Goal: Consume media (video, audio)

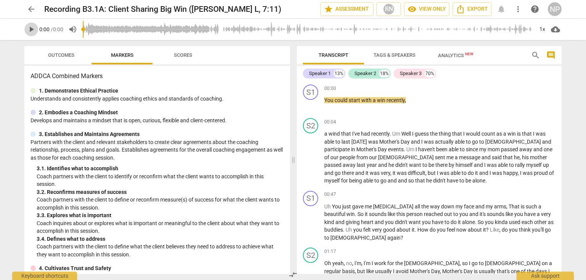
click at [32, 31] on span "play_arrow" at bounding box center [31, 29] width 9 height 9
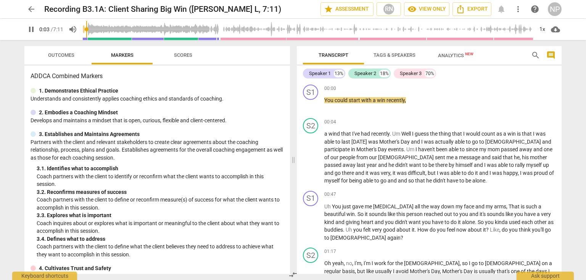
type input "3"
click at [32, 32] on span "play_arrow" at bounding box center [31, 29] width 9 height 9
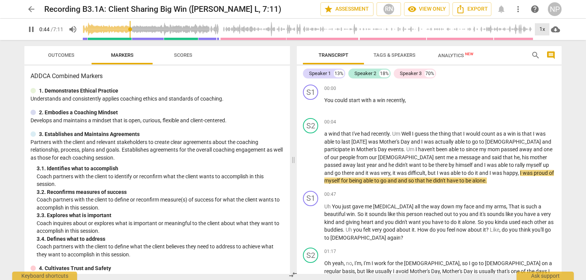
click at [545, 29] on div "1x" at bounding box center [542, 29] width 15 height 12
click at [551, 58] on li "1.25x" at bounding box center [548, 59] width 26 height 15
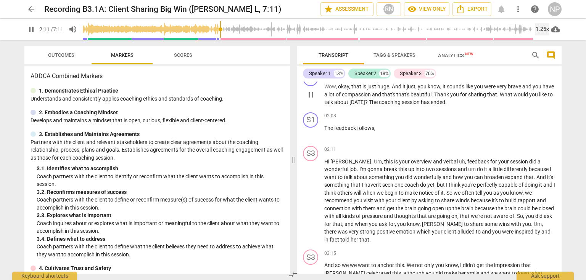
scroll to position [244, 0]
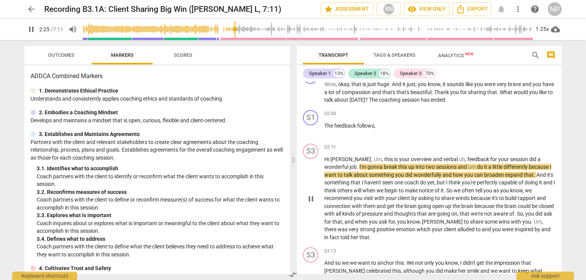
click at [416, 184] on span "coach" at bounding box center [412, 183] width 16 height 6
click at [537, 172] on span "And" at bounding box center [542, 175] width 11 height 6
click at [537, 174] on span "And" at bounding box center [542, 175] width 11 height 6
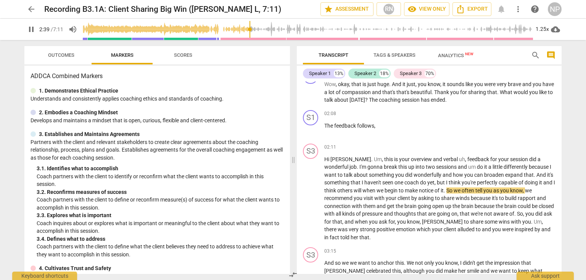
click at [255, 28] on input "range" at bounding box center [308, 29] width 451 height 24
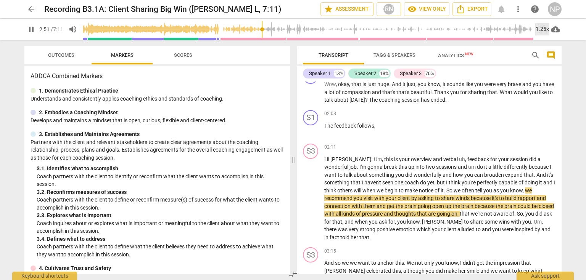
click at [541, 29] on div "1.25x" at bounding box center [542, 29] width 15 height 12
click at [550, 77] on li "1.5x" at bounding box center [548, 73] width 26 height 15
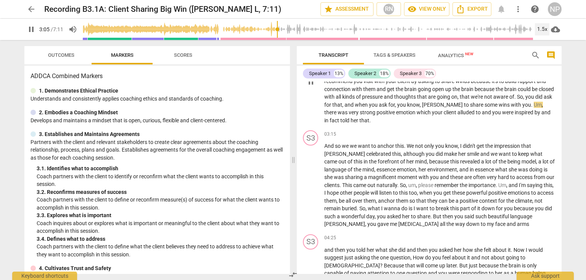
scroll to position [366, 0]
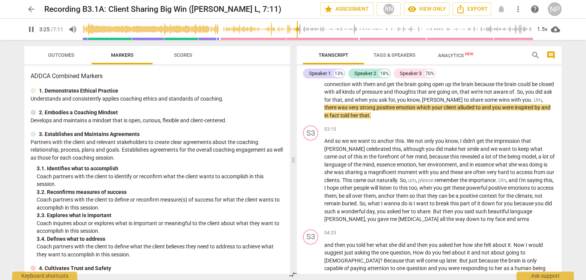
click at [297, 30] on input "range" at bounding box center [308, 29] width 451 height 24
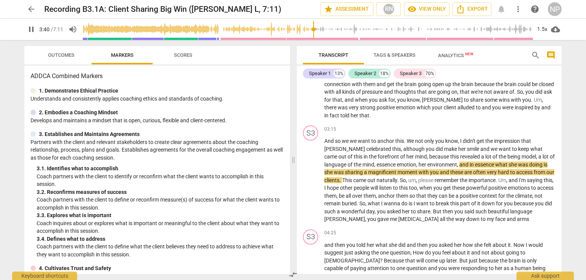
scroll to position [427, 0]
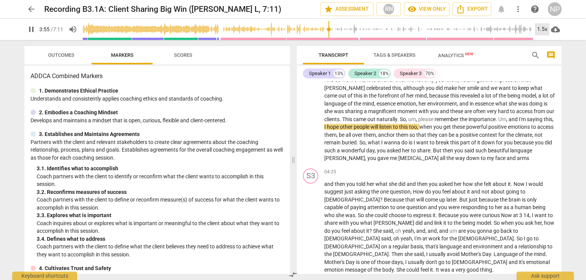
click at [543, 29] on div "1.5x" at bounding box center [542, 29] width 15 height 12
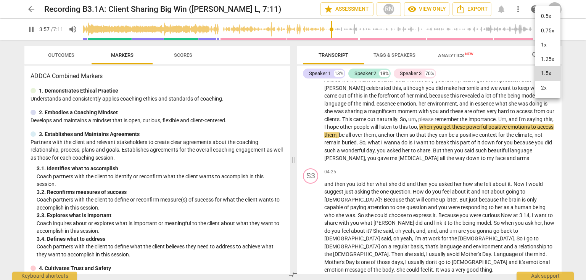
click at [543, 92] on li "2x" at bounding box center [548, 88] width 26 height 15
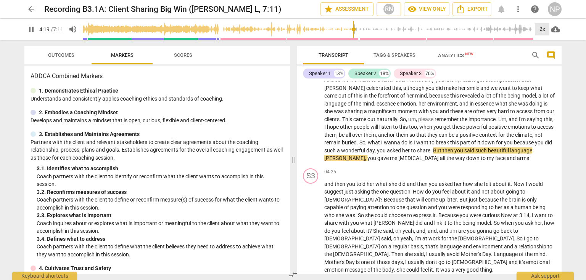
click at [545, 30] on div "2x" at bounding box center [542, 29] width 15 height 12
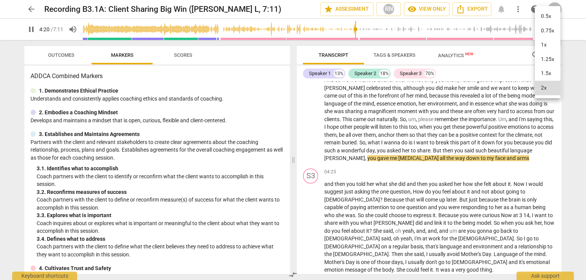
click at [546, 73] on li "1.5x" at bounding box center [548, 73] width 26 height 15
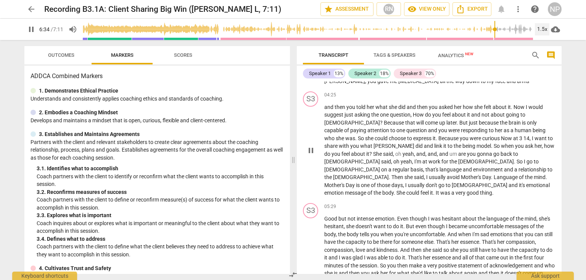
scroll to position [627, 0]
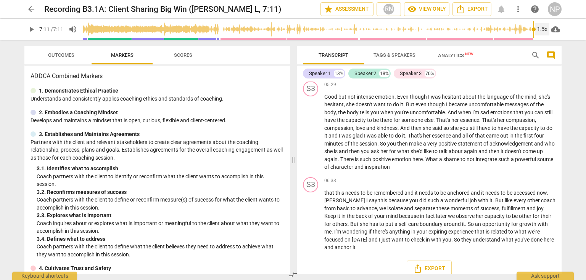
type input "431"
click at [438, 100] on span "was" at bounding box center [436, 97] width 11 height 6
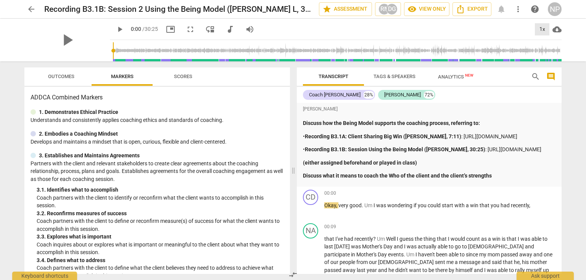
click at [540, 31] on div "1x" at bounding box center [542, 29] width 15 height 12
click at [110, 29] on div at bounding box center [293, 140] width 586 height 280
click at [540, 27] on div "1x" at bounding box center [542, 29] width 15 height 12
click at [551, 87] on li "2x" at bounding box center [548, 88] width 26 height 15
click at [107, 27] on div at bounding box center [293, 140] width 586 height 280
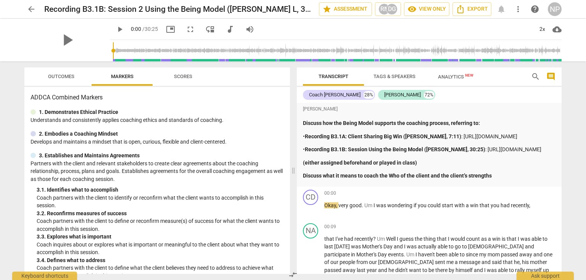
click at [115, 29] on span "play_arrow" at bounding box center [119, 29] width 9 height 9
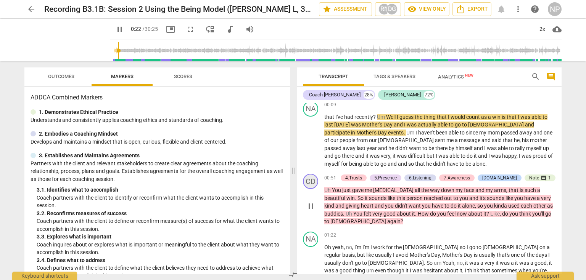
click at [118, 50] on input "range" at bounding box center [337, 51] width 449 height 24
click at [116, 50] on input "range" at bounding box center [337, 51] width 449 height 24
click at [128, 50] on input "range" at bounding box center [337, 51] width 449 height 24
click at [137, 49] on input "range" at bounding box center [337, 51] width 449 height 24
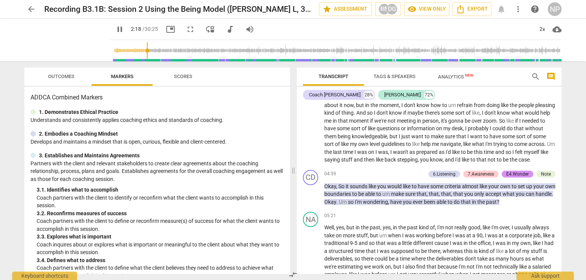
scroll to position [366, 0]
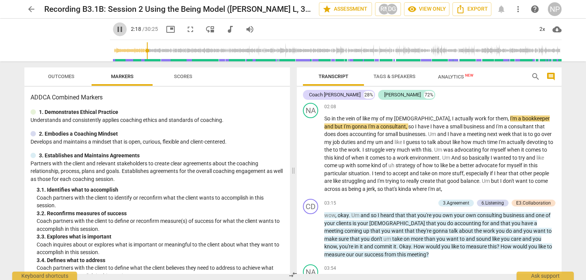
click at [115, 30] on span "pause" at bounding box center [119, 29] width 9 height 9
type input "138"
click at [512, 88] on span "What" at bounding box center [505, 85] width 14 height 6
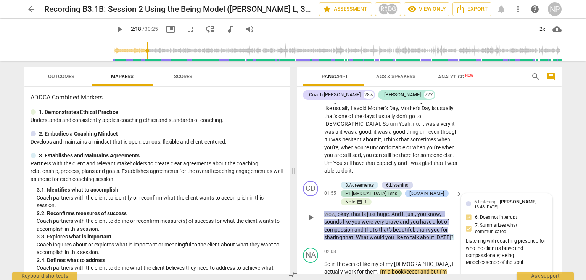
scroll to position [533, 0]
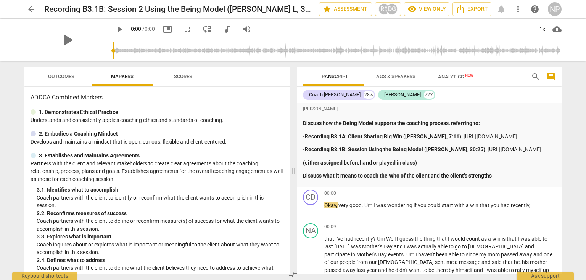
click at [124, 30] on span "play_arrow" at bounding box center [119, 29] width 9 height 9
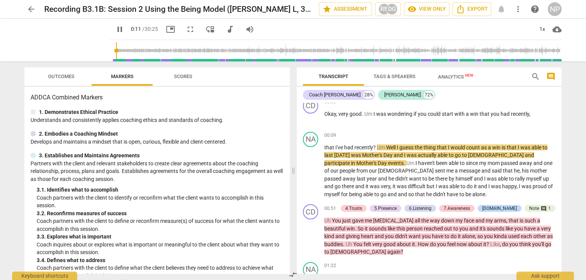
scroll to position [122, 0]
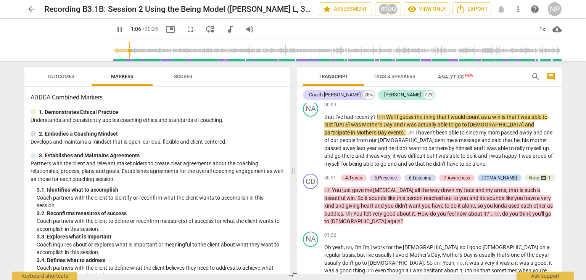
click at [120, 50] on input "range" at bounding box center [337, 51] width 449 height 24
click at [132, 52] on input "range" at bounding box center [337, 51] width 449 height 24
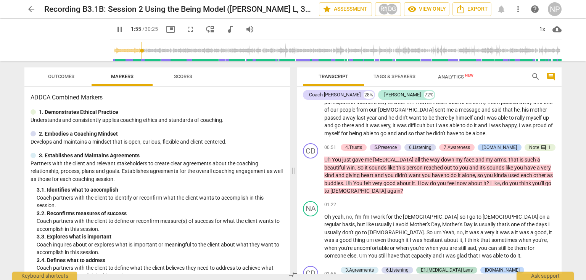
scroll to position [344, 0]
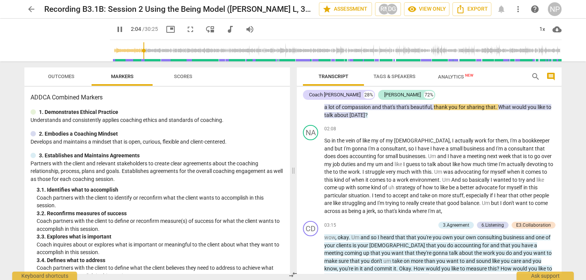
click at [115, 30] on span "pause" at bounding box center [119, 29] width 9 height 9
click at [115, 29] on span "pause" at bounding box center [119, 29] width 9 height 9
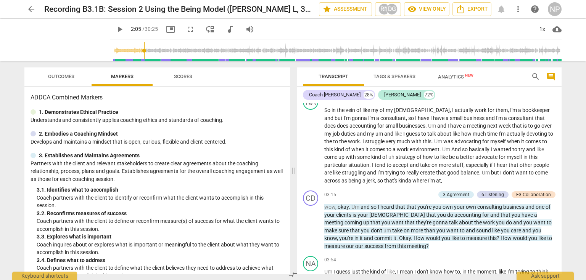
click at [115, 31] on span "play_arrow" at bounding box center [119, 29] width 9 height 9
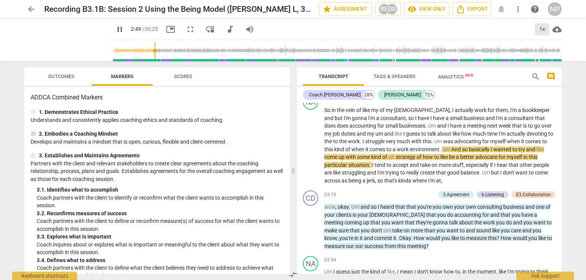
click at [542, 31] on div "1x" at bounding box center [542, 29] width 15 height 12
click at [549, 73] on li "1.5x" at bounding box center [548, 73] width 26 height 15
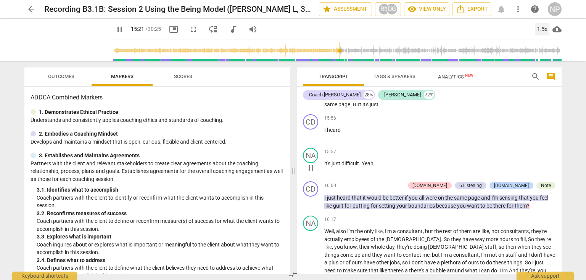
scroll to position [1949, 0]
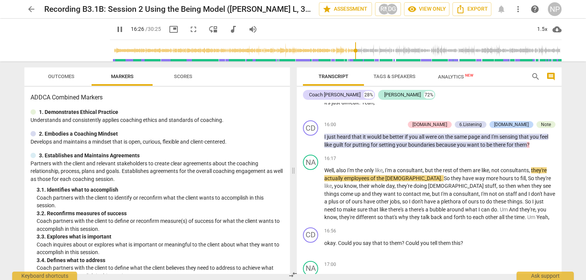
click at [115, 27] on span "pause" at bounding box center [119, 29] width 9 height 9
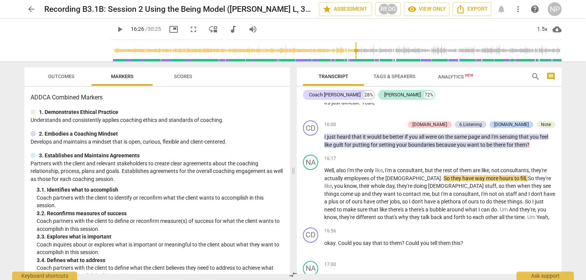
type input "987"
